Goal: Task Accomplishment & Management: Use online tool/utility

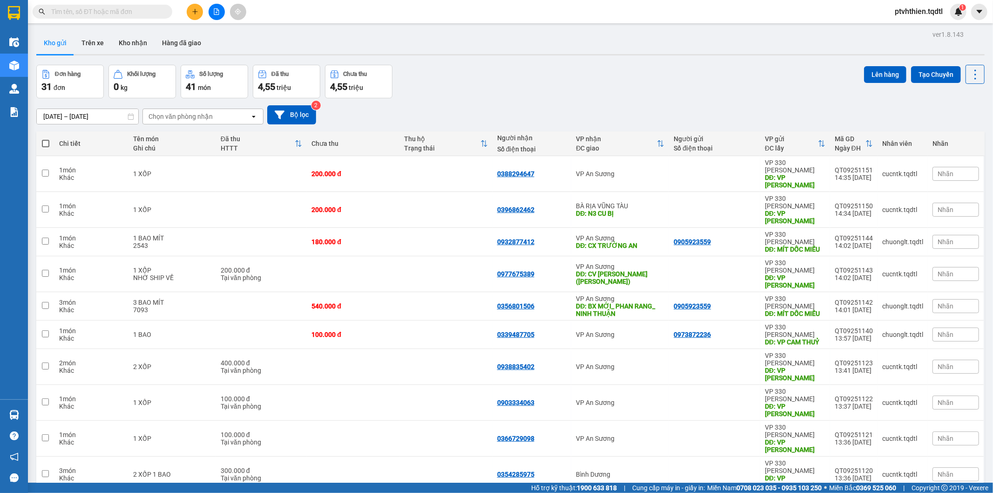
click at [105, 13] on input "text" at bounding box center [106, 12] width 110 height 10
paste input "0393494280"
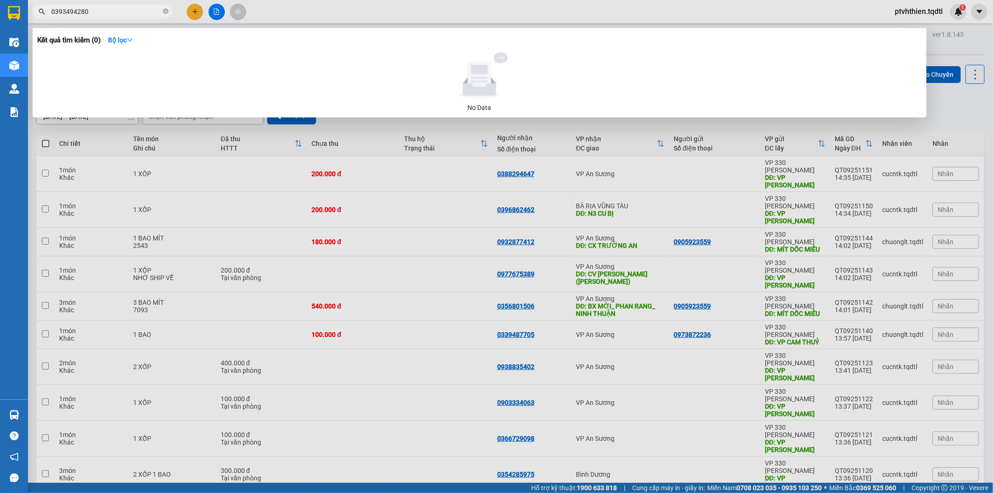
click at [107, 14] on input "0393494280" at bounding box center [106, 12] width 110 height 10
paste input "sg09250452"
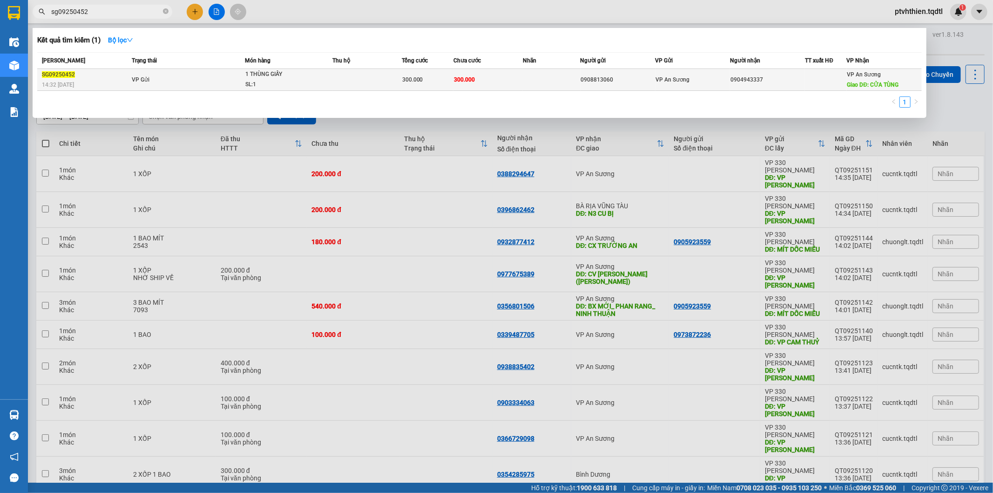
type input "sg09250452"
click at [98, 77] on div "SG09250452" at bounding box center [85, 75] width 87 height 10
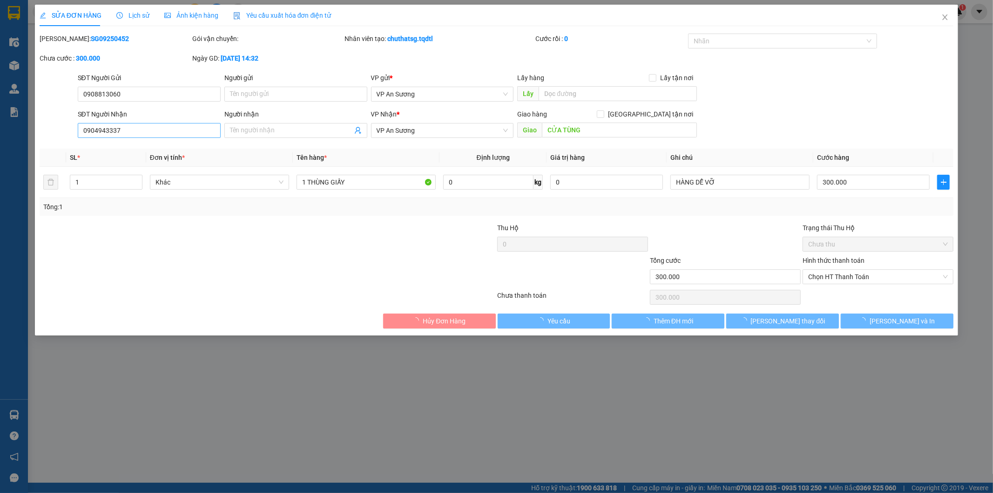
type input "0908813060"
type input "0904943337"
type input "CỬA TÙNG"
type input "300.000"
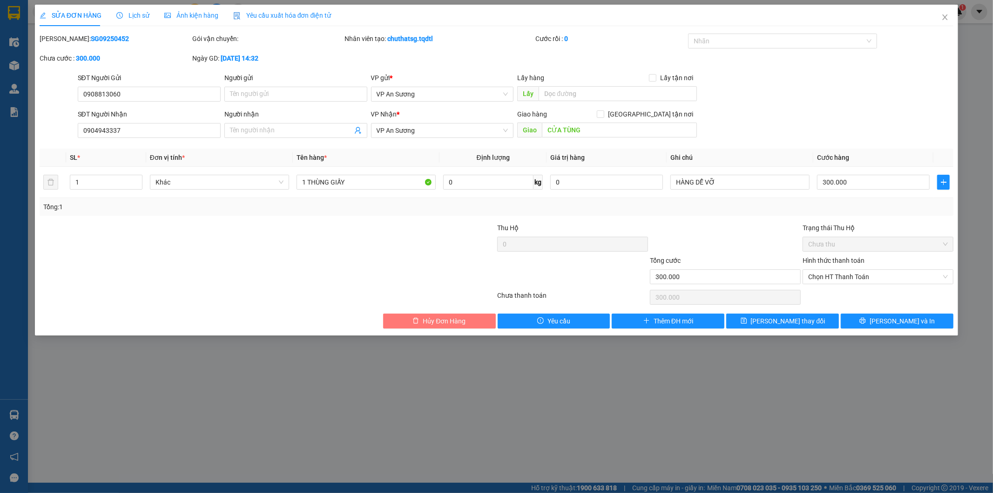
click at [416, 323] on icon "delete" at bounding box center [416, 320] width 7 height 7
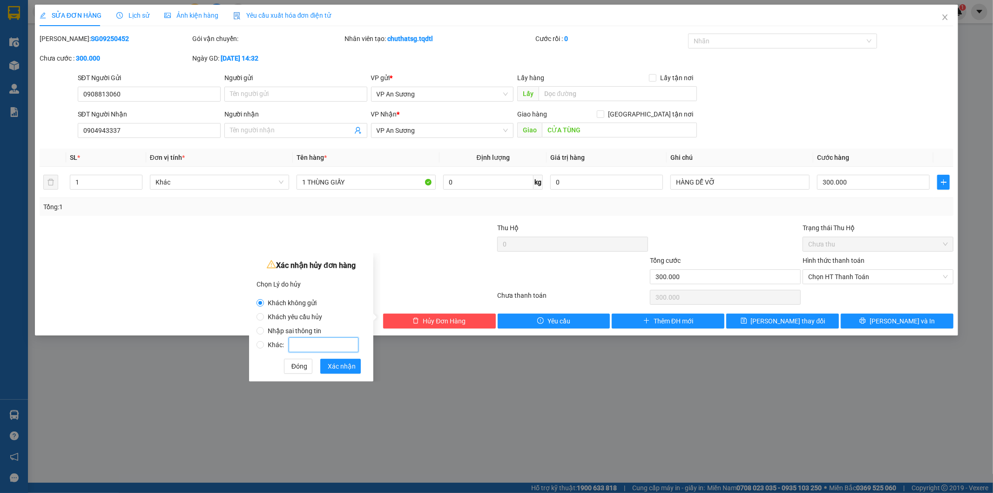
click at [311, 341] on input "Khác:" at bounding box center [324, 344] width 70 height 15
radio input "false"
radio input "true"
type input "sai cước"
click at [333, 369] on span "Xác nhận" at bounding box center [342, 366] width 28 height 10
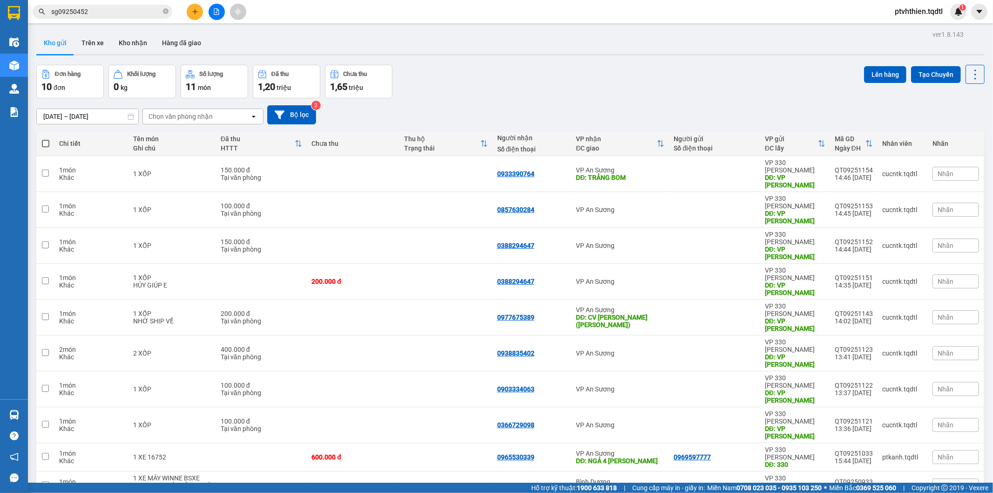
scroll to position [0, 0]
